Goal: Find specific page/section: Find specific page/section

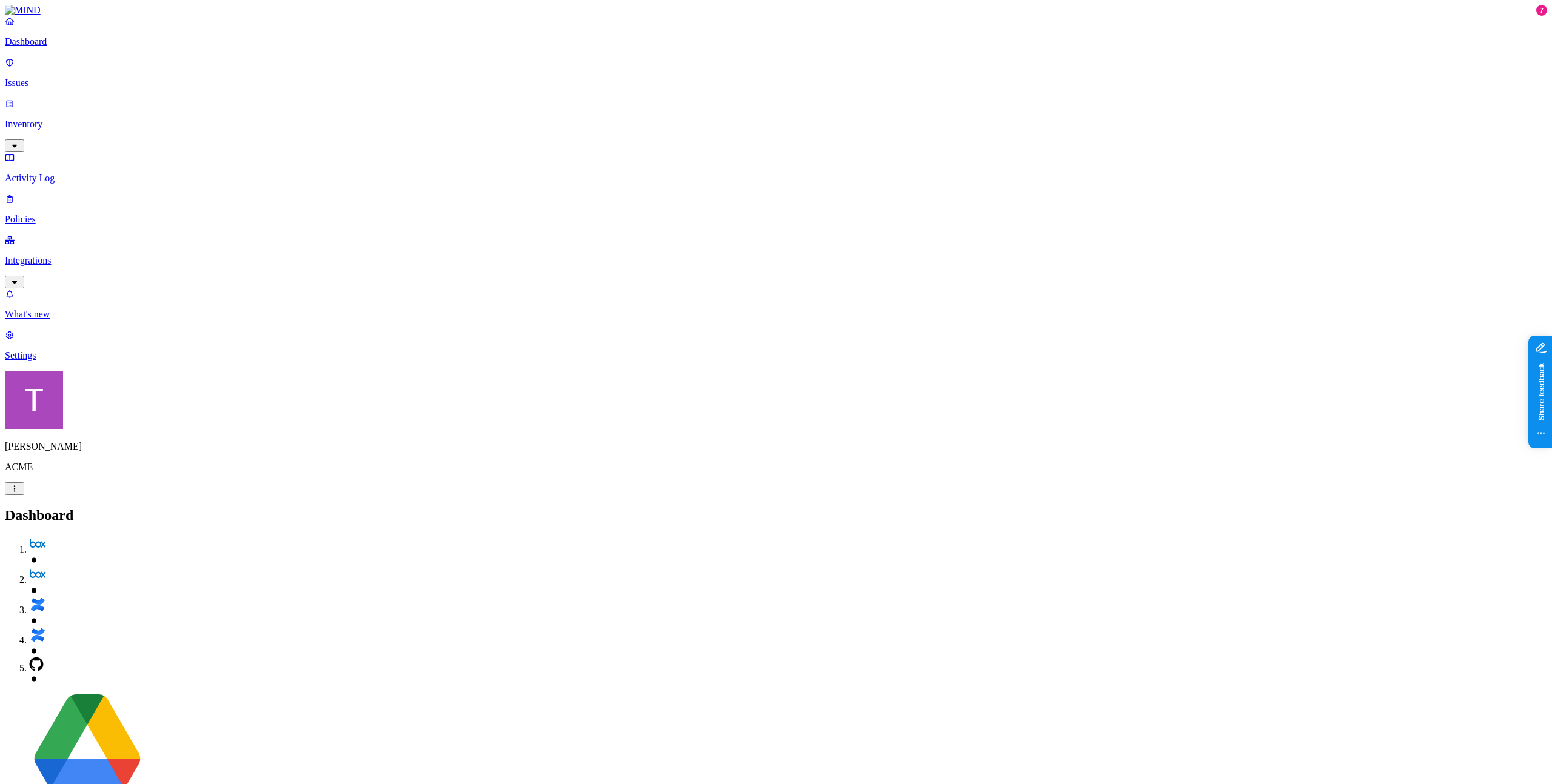
click at [59, 214] on p "Policies" at bounding box center [776, 219] width 1542 height 11
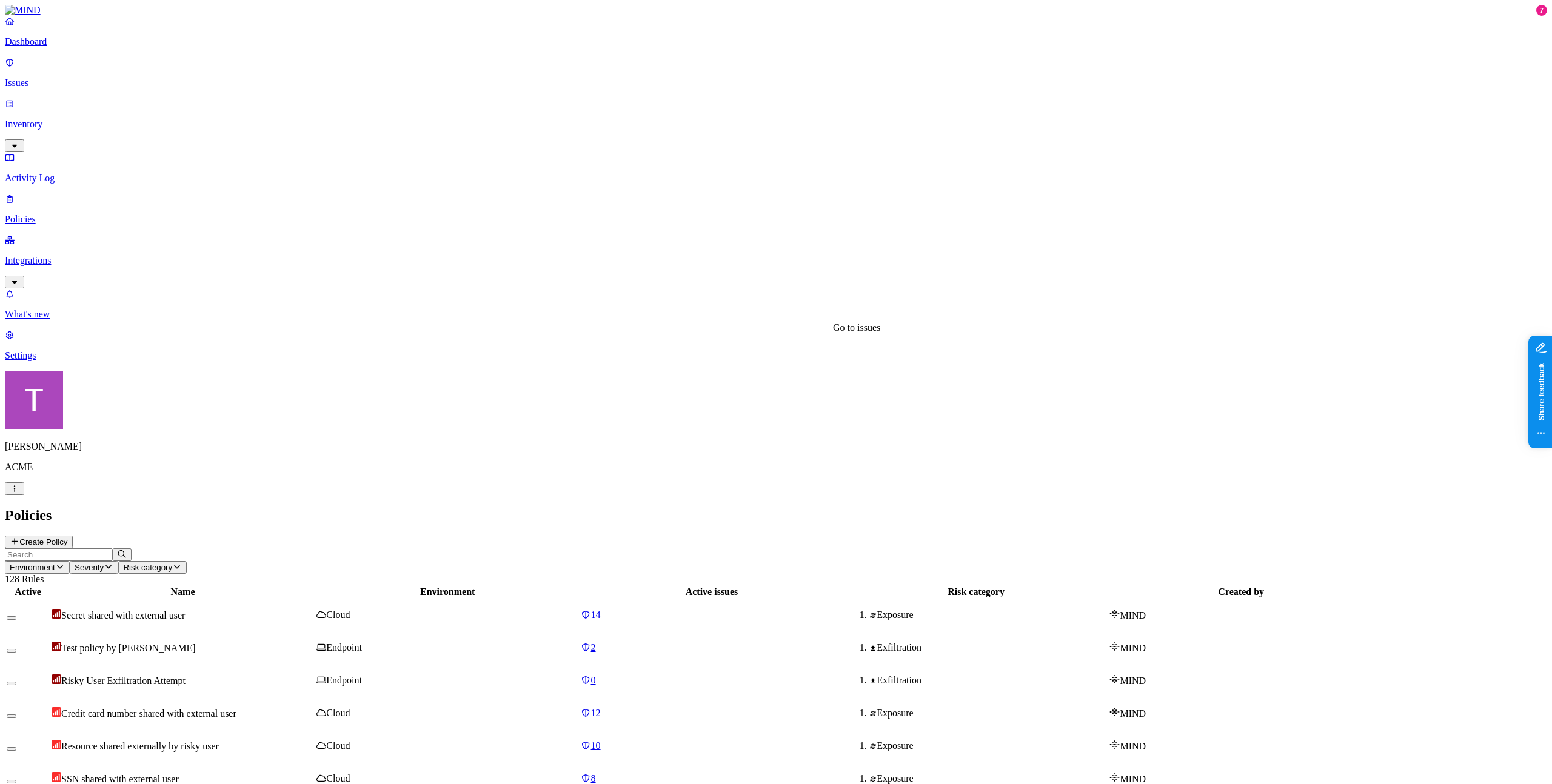
click at [601, 610] on span "14" at bounding box center [596, 614] width 10 height 11
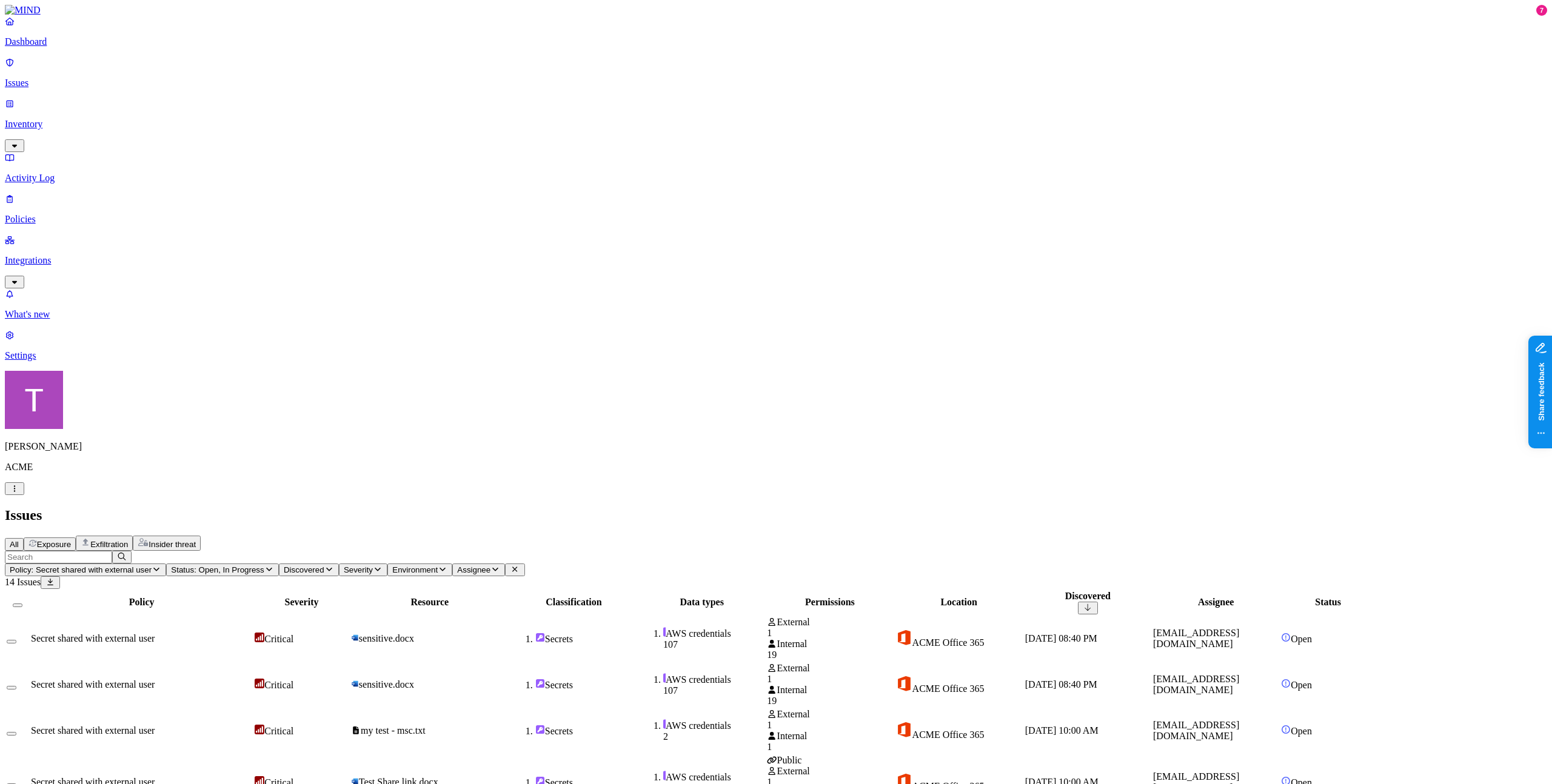
click at [66, 122] on p "Inventory" at bounding box center [776, 123] width 1542 height 11
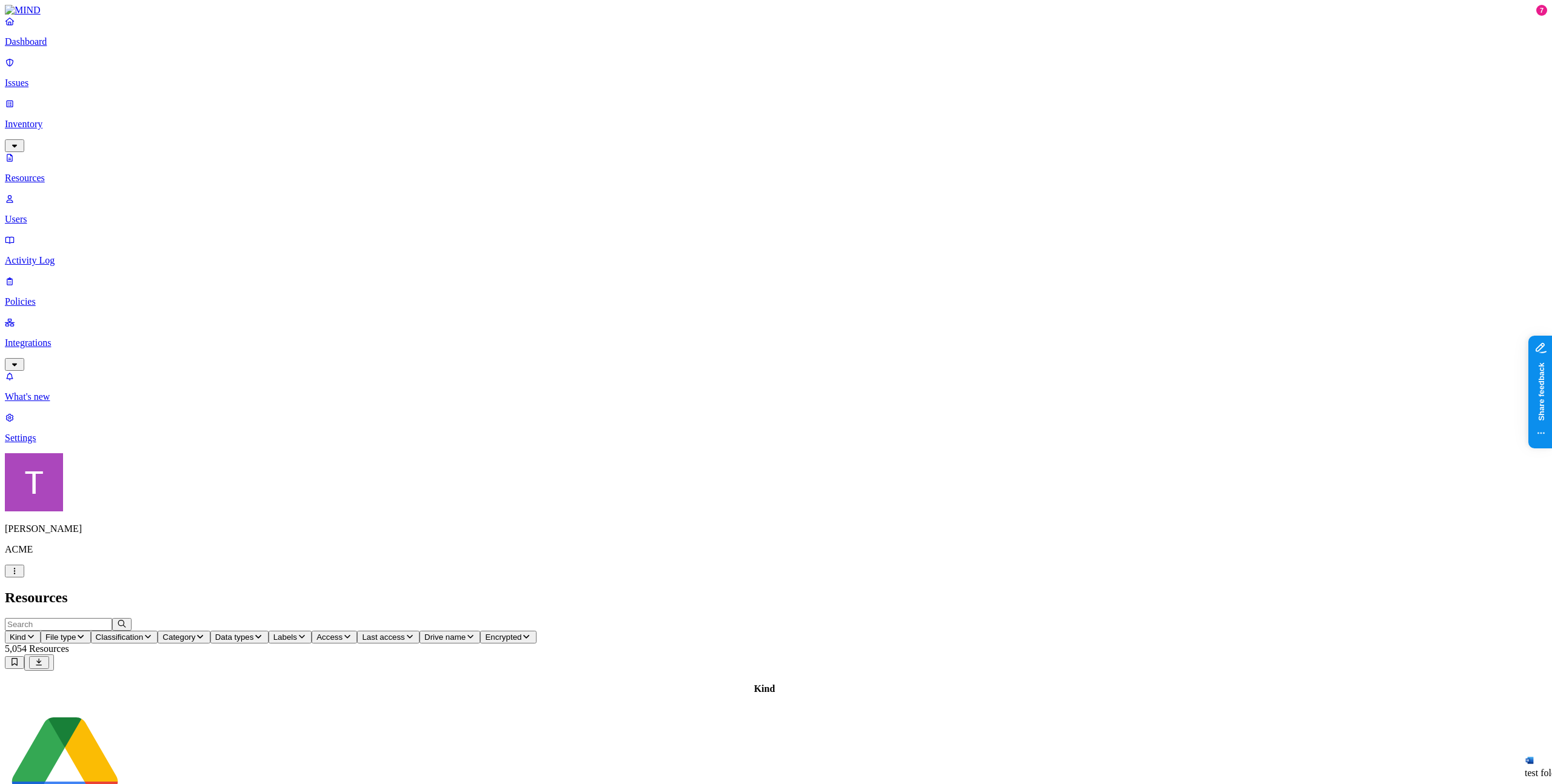
click at [74, 214] on p "Users" at bounding box center [776, 219] width 1542 height 11
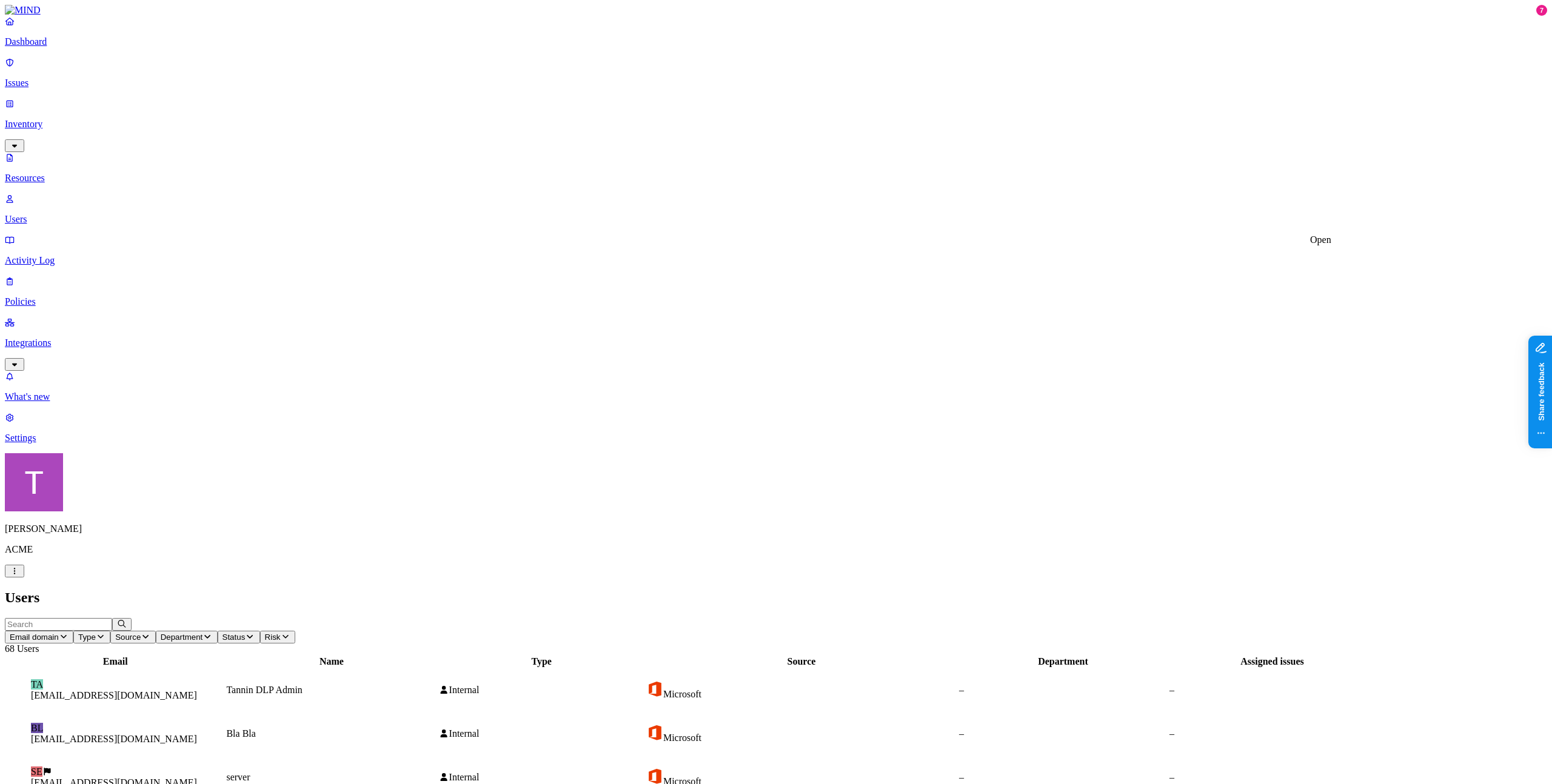
click at [32, 275] on link "Policies" at bounding box center [776, 291] width 1542 height 32
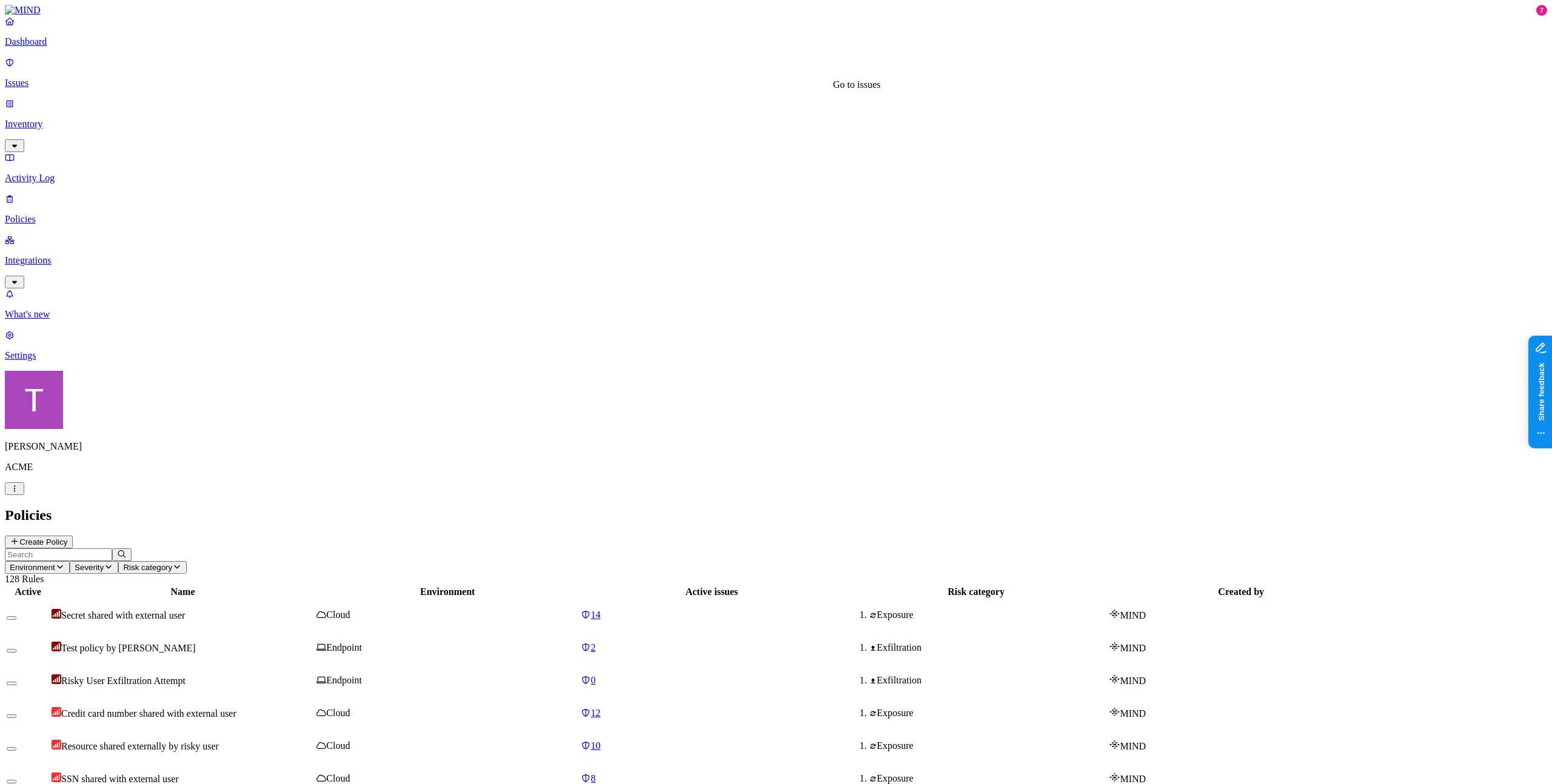
click at [797, 610] on link "14" at bounding box center [711, 614] width 261 height 11
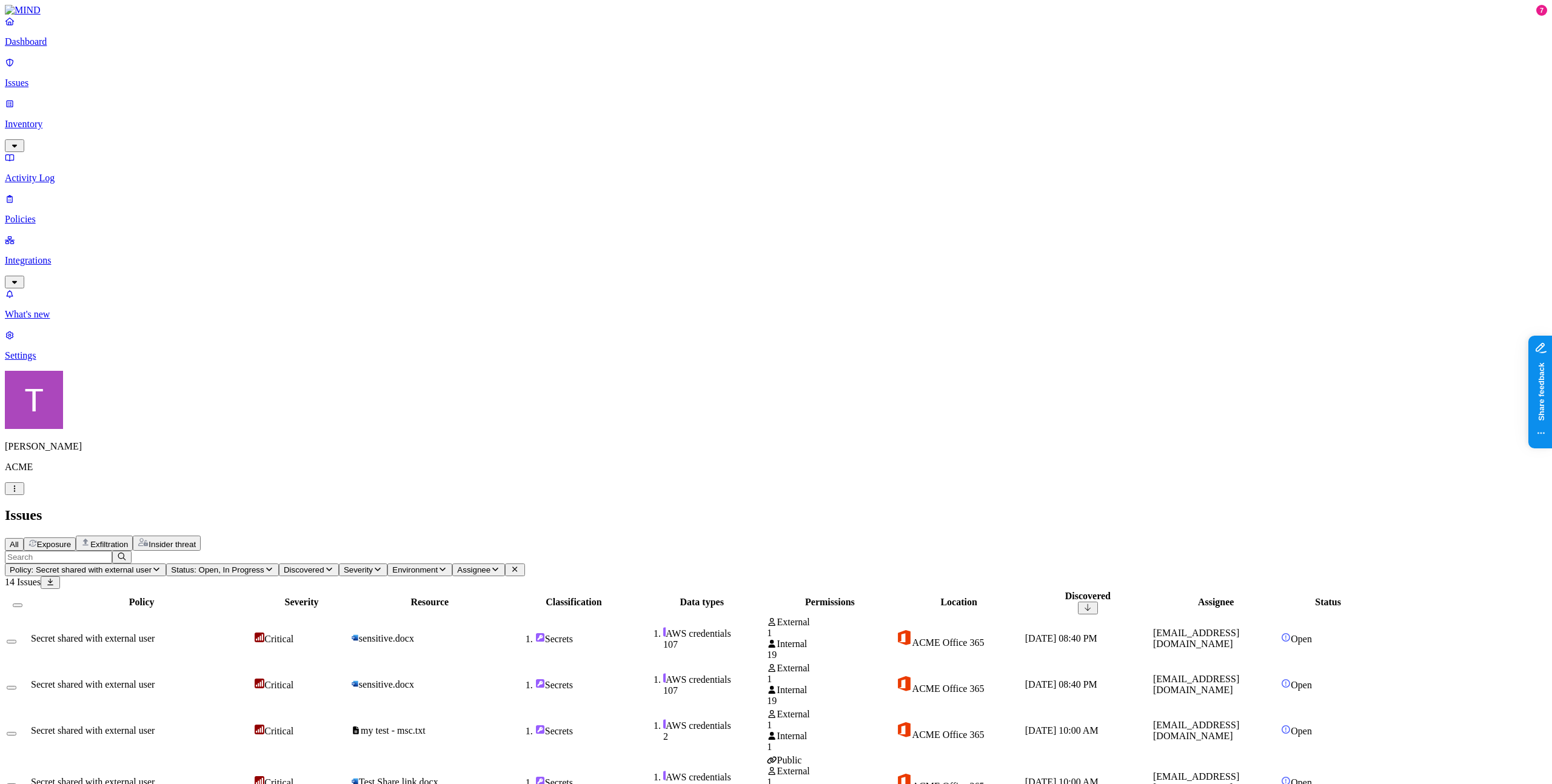
click at [85, 125] on p "Inventory" at bounding box center [776, 123] width 1542 height 11
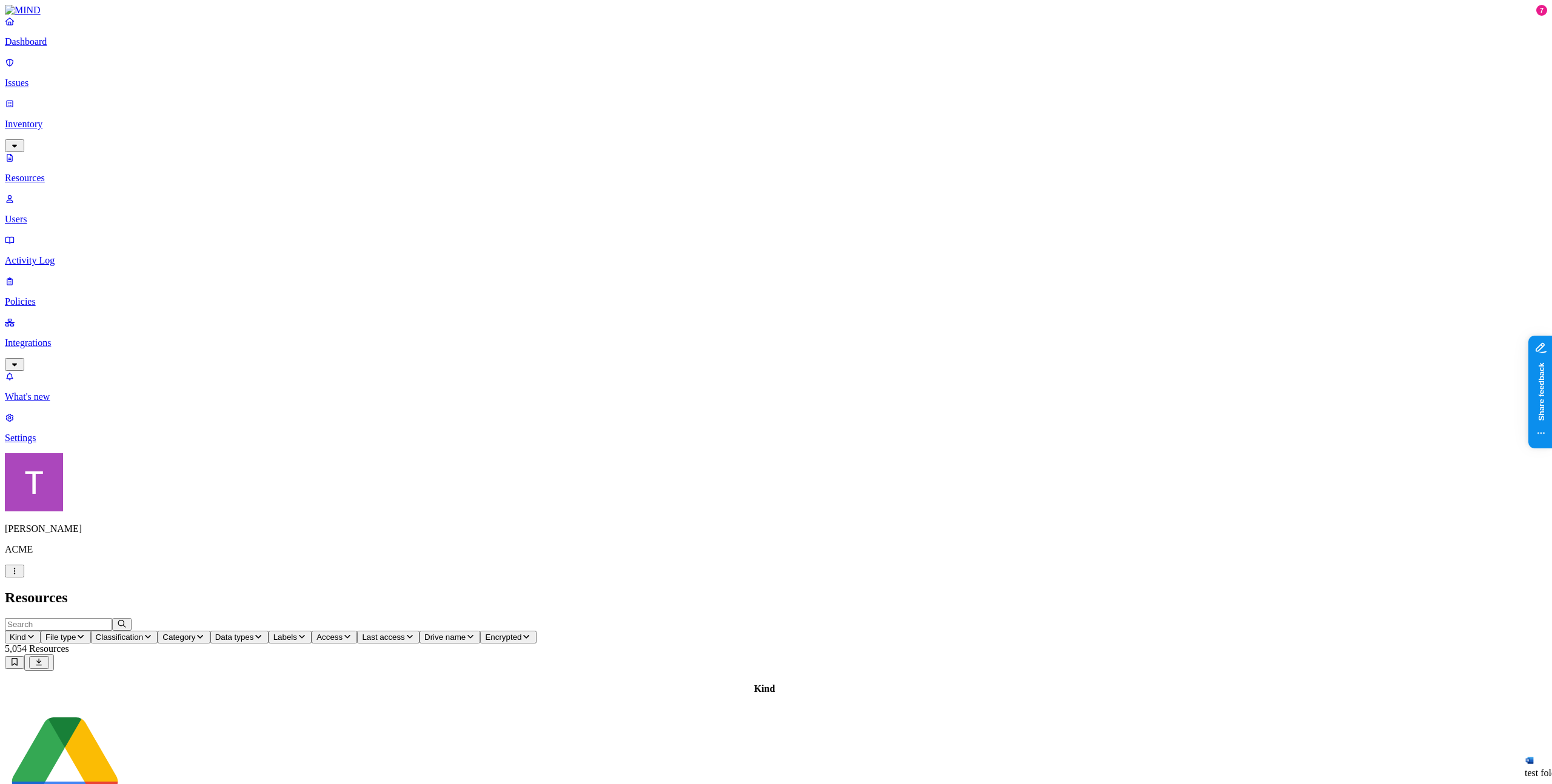
click at [52, 214] on p "Users" at bounding box center [776, 219] width 1542 height 11
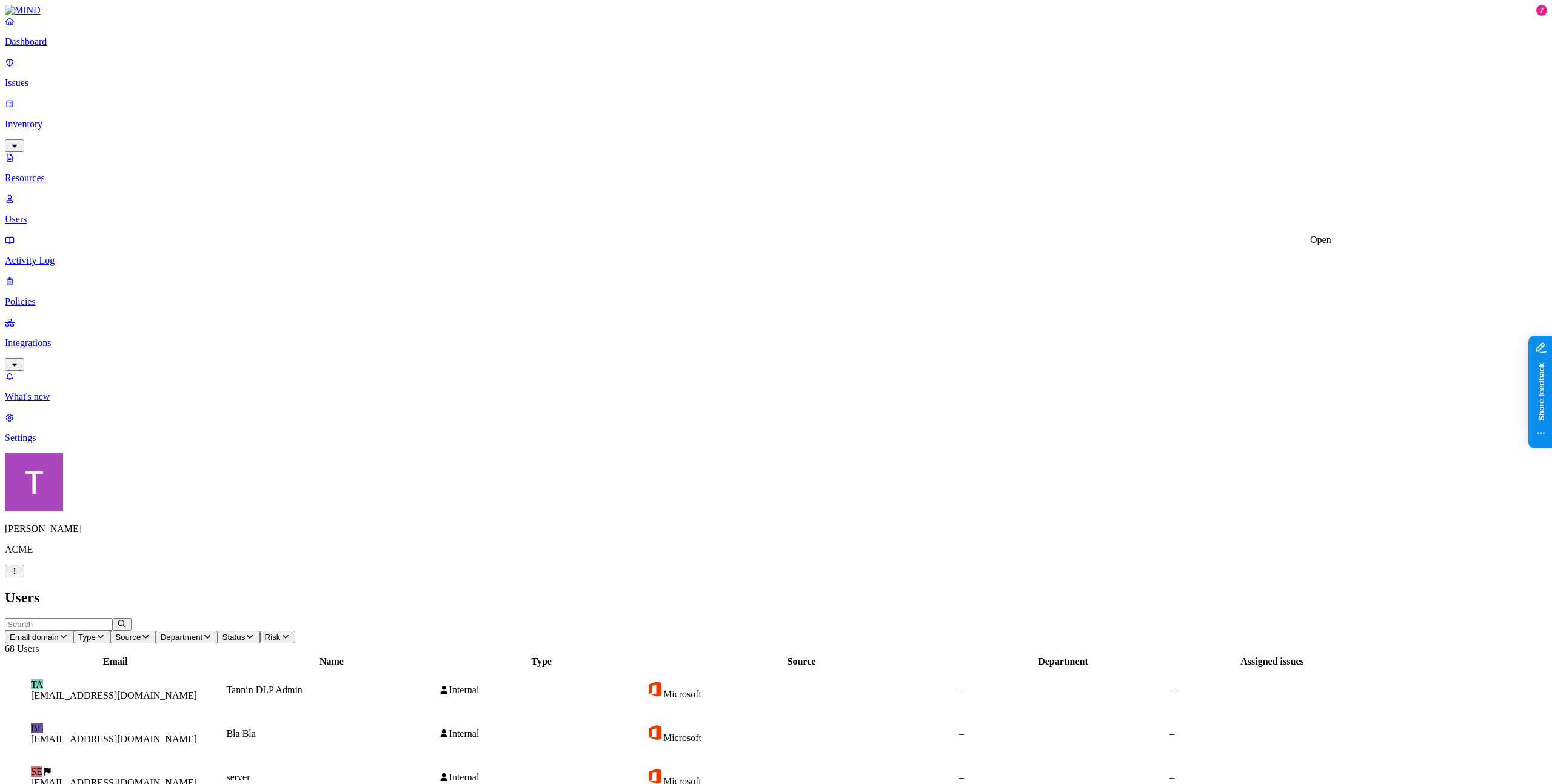
click at [46, 89] on p "Issues" at bounding box center [776, 83] width 1542 height 11
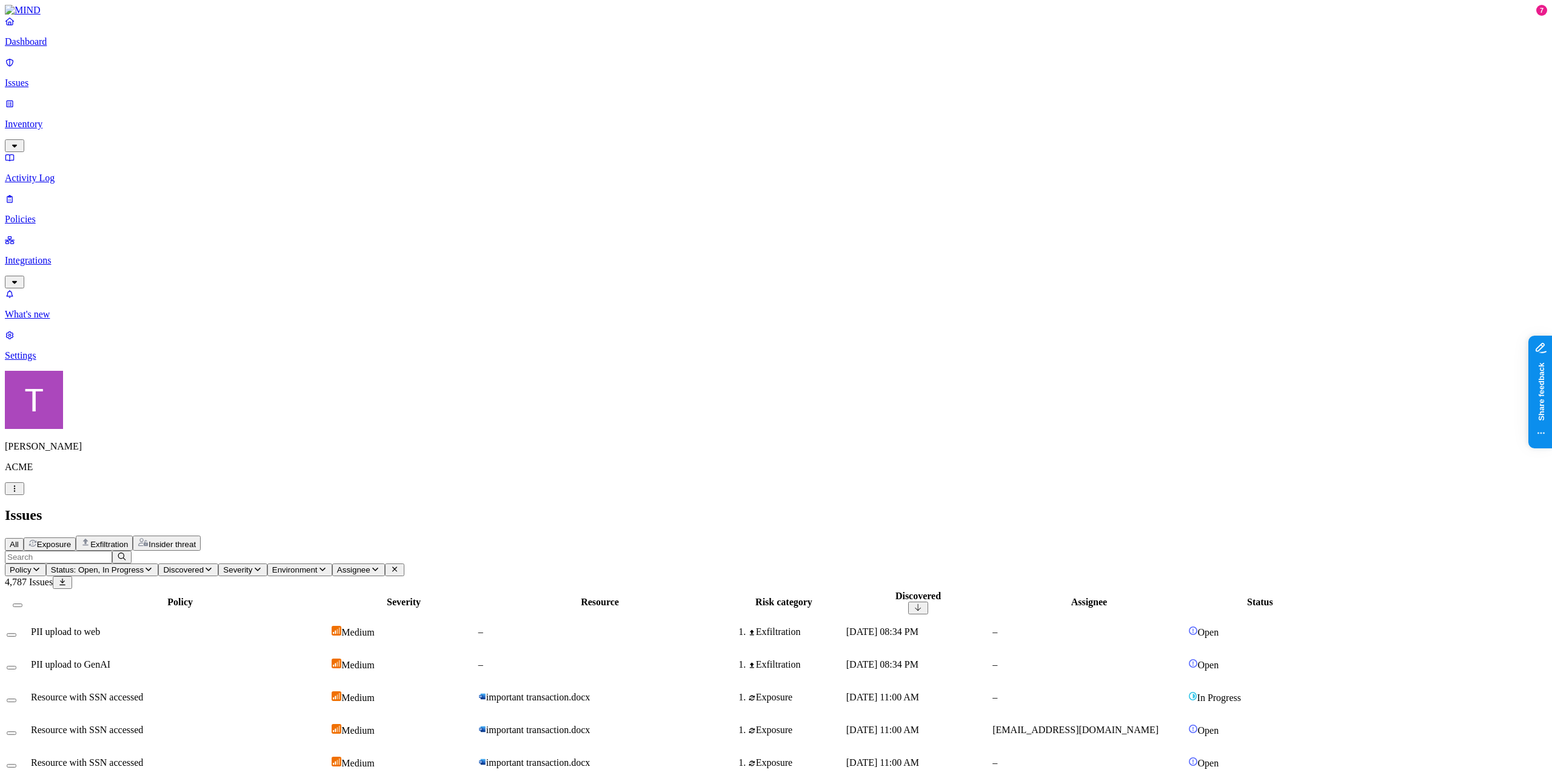
click at [381, 565] on icon "button" at bounding box center [376, 569] width 10 height 8
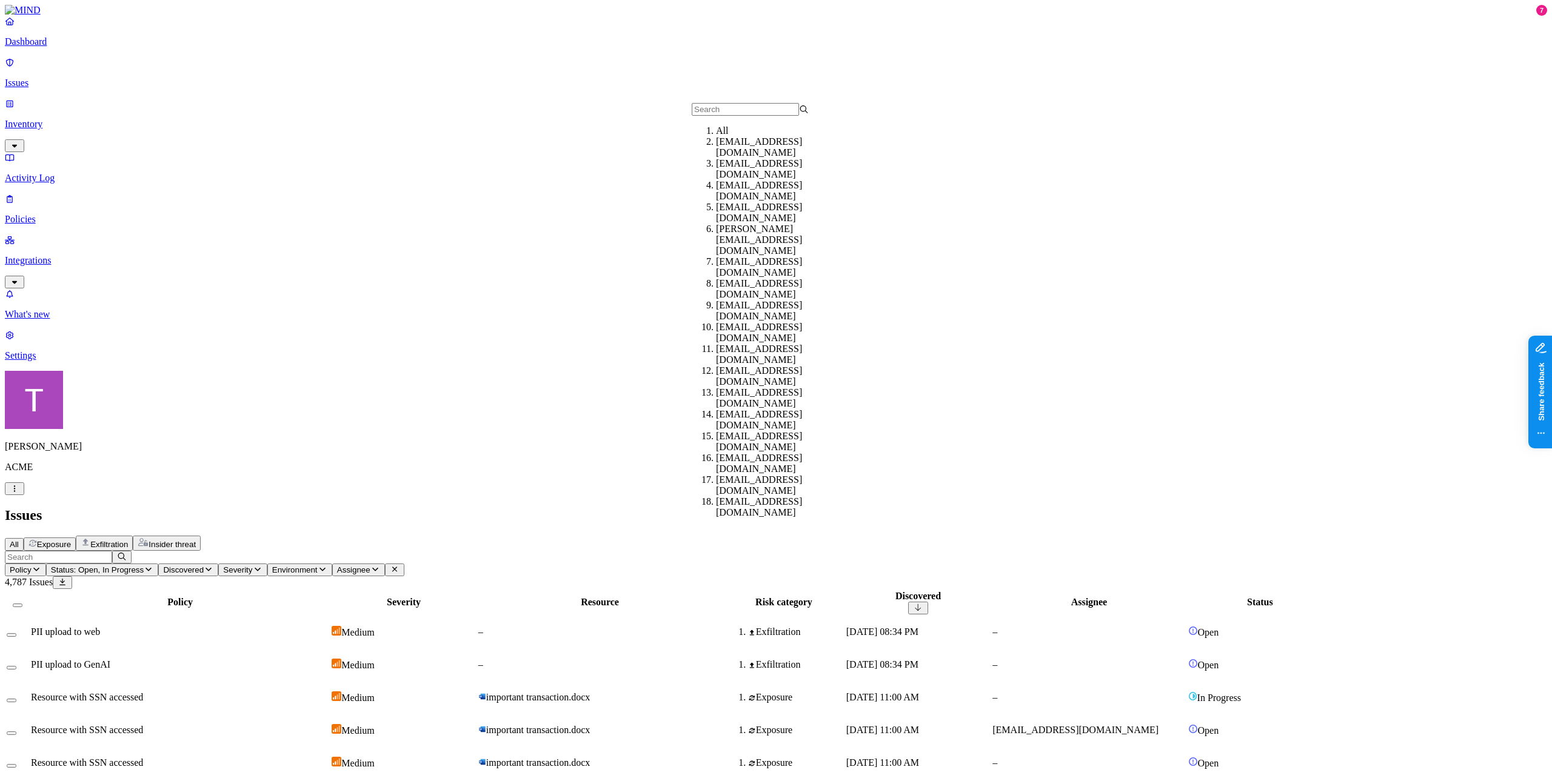
scroll to position [45, 0]
click at [752, 283] on div "[EMAIL_ADDRESS][DOMAIN_NAME]" at bounding box center [774, 289] width 117 height 22
